Goal: Information Seeking & Learning: Learn about a topic

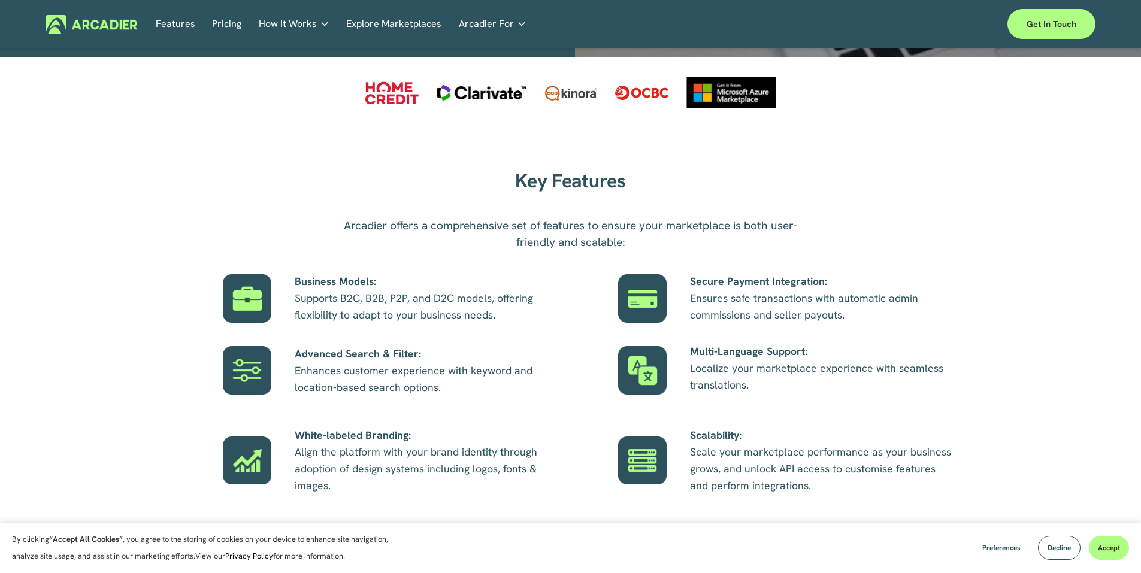
scroll to position [599, 0]
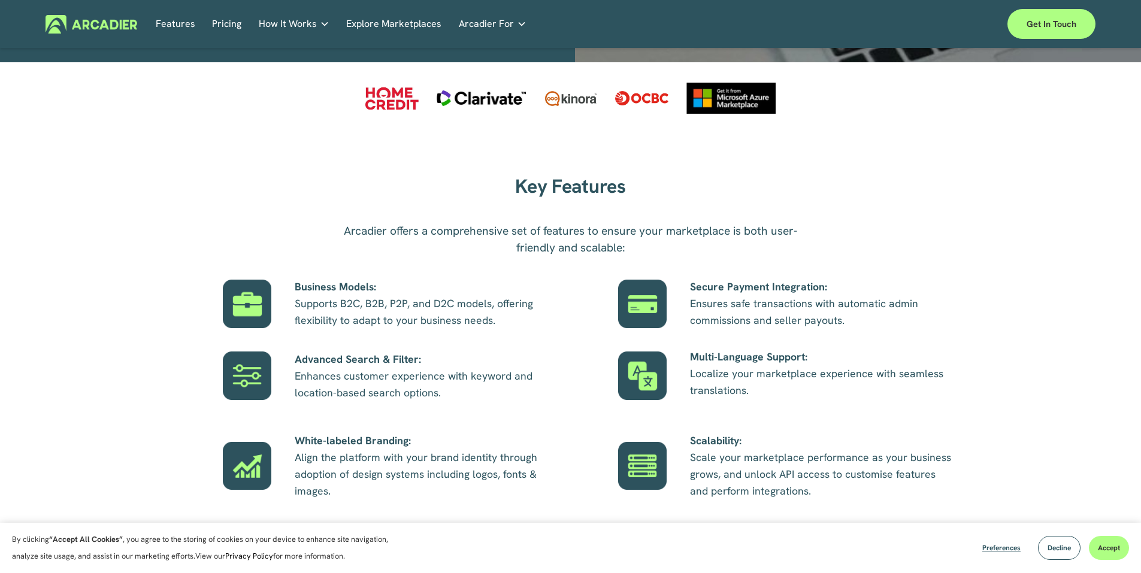
click at [174, 20] on link "Features" at bounding box center [176, 24] width 40 height 19
drag, startPoint x: 278, startPoint y: 111, endPoint x: 345, endPoint y: 113, distance: 66.5
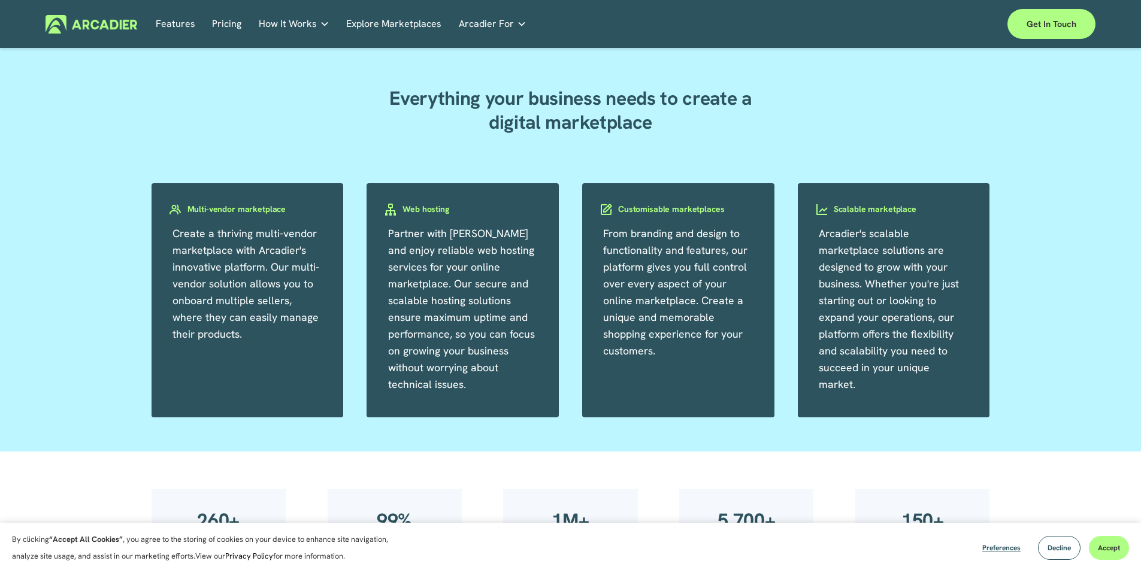
scroll to position [1138, 0]
